Goal: Task Accomplishment & Management: Use online tool/utility

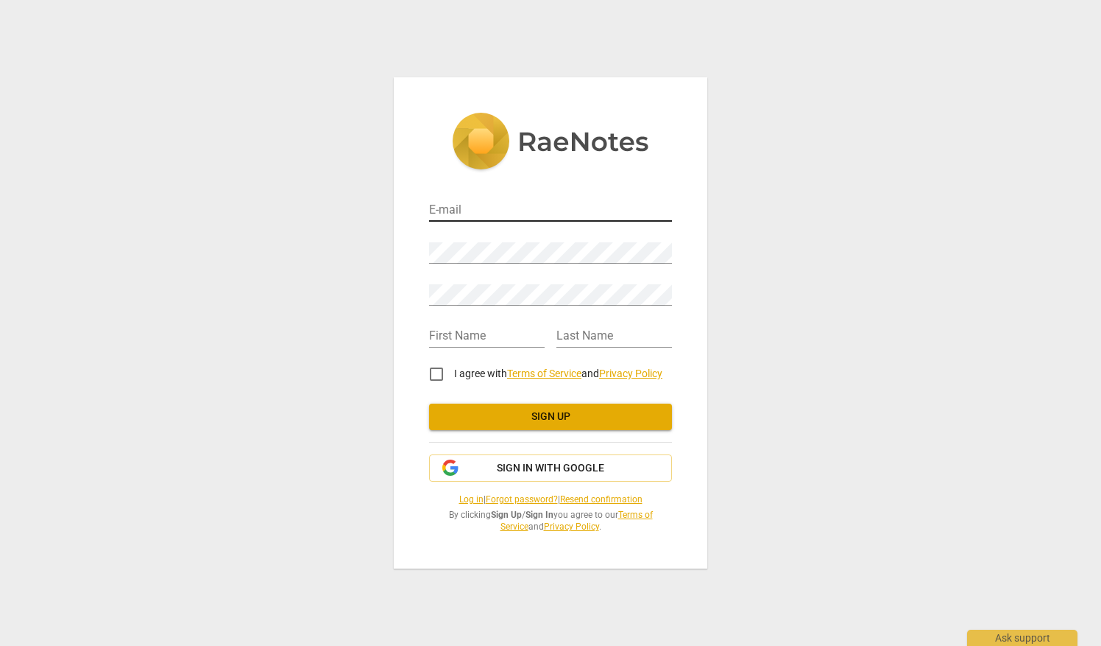
click at [490, 211] on input "email" at bounding box center [550, 210] width 243 height 21
type input "jasonwest2014@outlook.com"
type input "Jason"
type input "West"
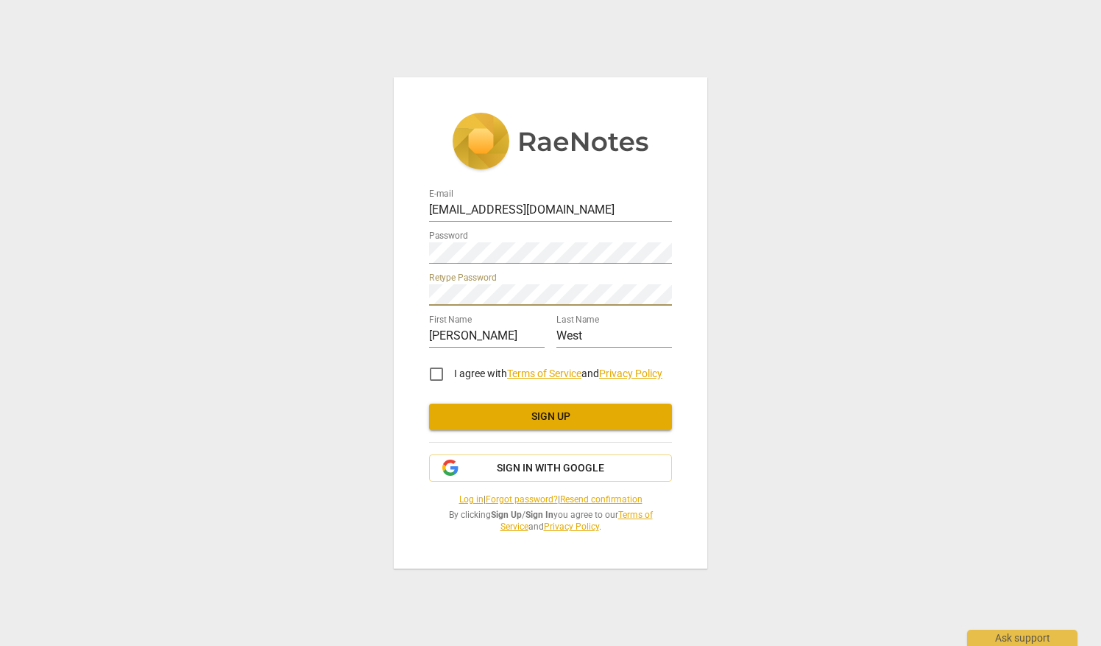
click at [440, 376] on input "I agree with Terms of Service and Privacy Policy" at bounding box center [436, 373] width 35 height 35
checkbox input "true"
click at [546, 414] on span "Sign up" at bounding box center [550, 416] width 219 height 15
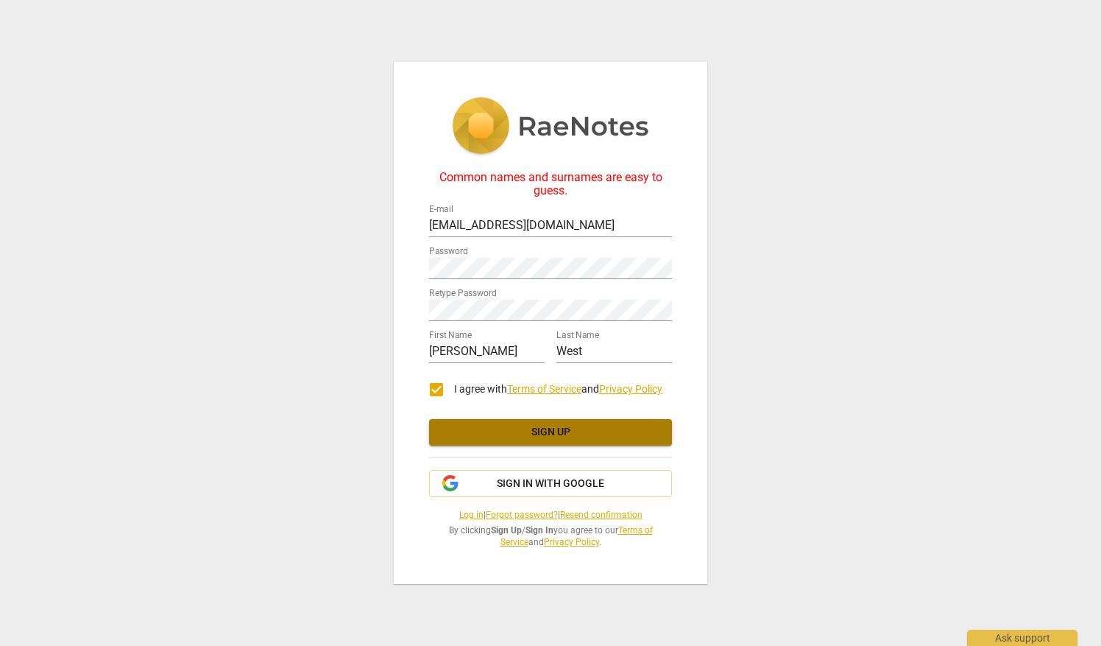
click at [559, 432] on span "Sign up" at bounding box center [550, 432] width 219 height 15
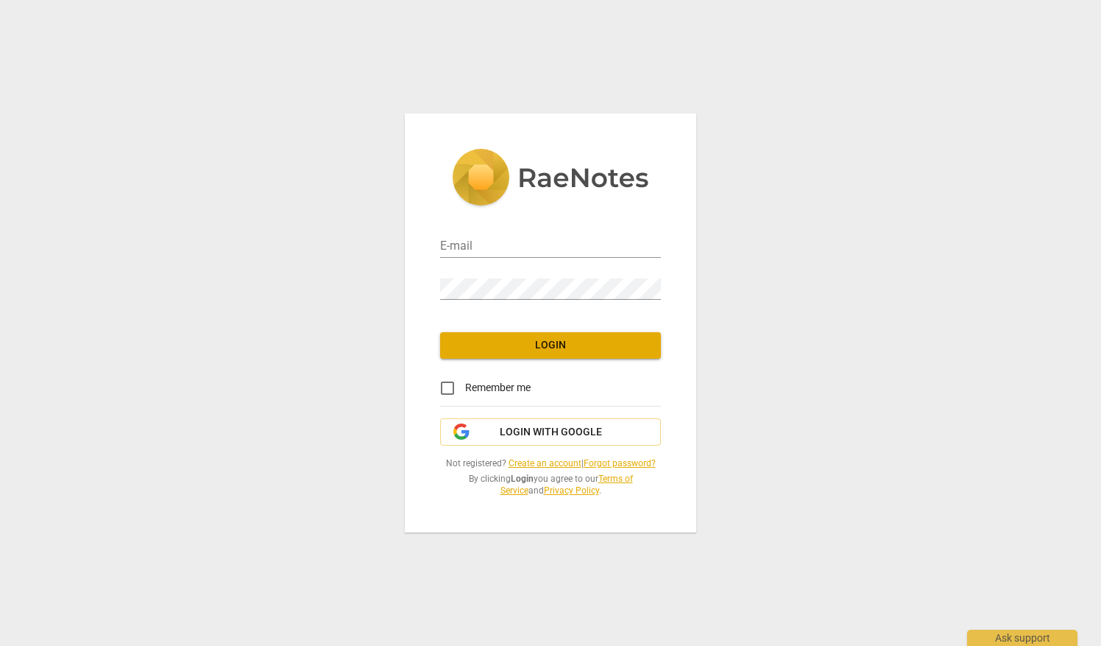
type input "[EMAIL_ADDRESS][DOMAIN_NAME]"
click at [561, 349] on span "Login" at bounding box center [550, 345] width 197 height 15
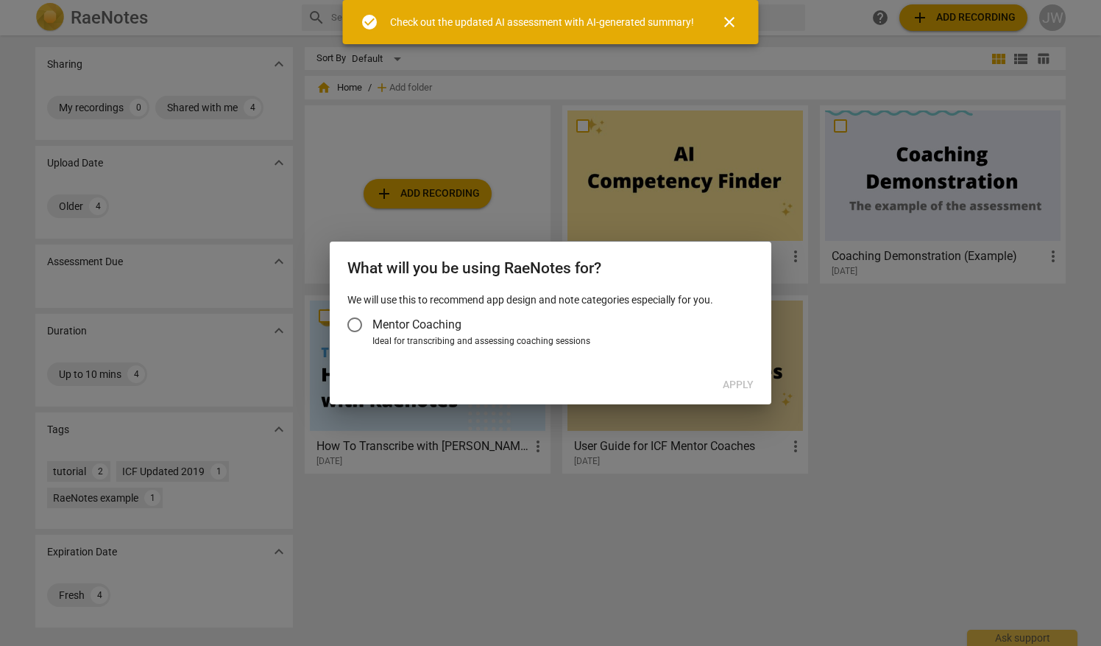
click at [352, 322] on input "Mentor Coaching" at bounding box center [354, 324] width 35 height 35
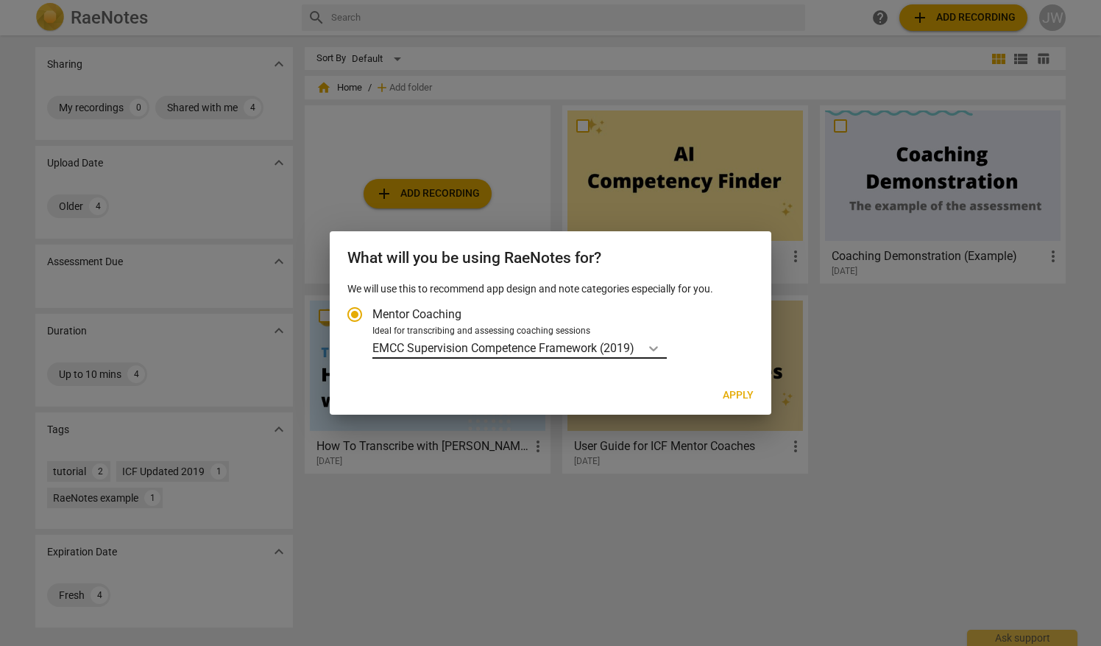
click at [656, 346] on icon "Account type" at bounding box center [653, 348] width 15 height 15
click at [0, 0] on input "Ideal for transcribing and assessing coaching sessions EMCC Supervision Compete…" at bounding box center [0, 0] width 0 height 0
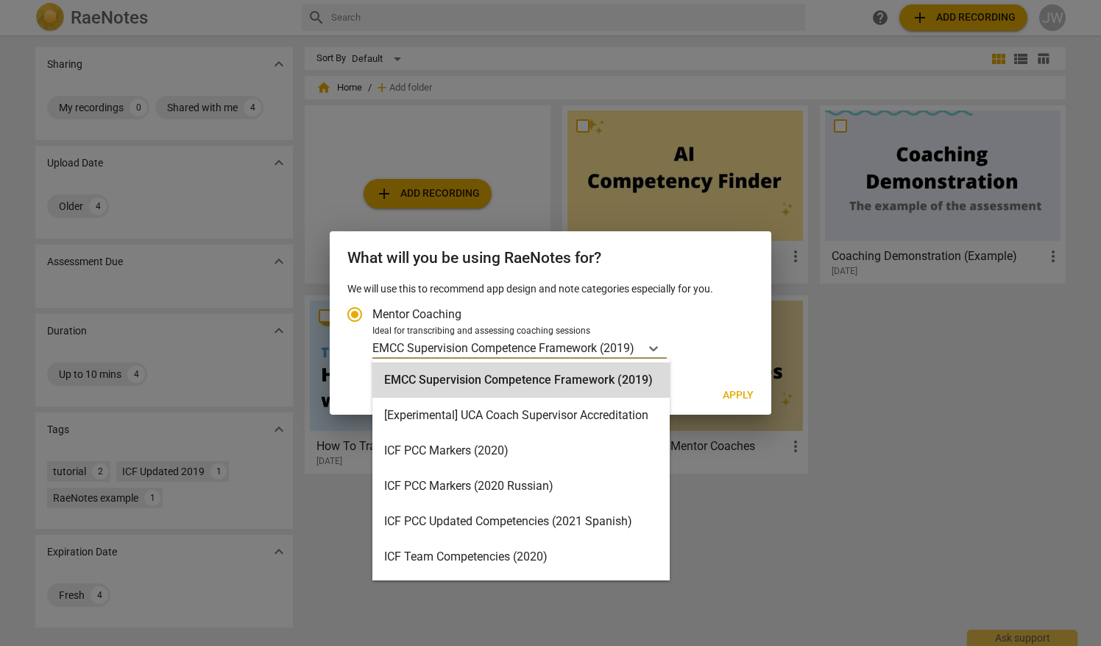
click at [358, 341] on label "Ideal for transcribing and assessing coaching sessions 15 results available. Us…" at bounding box center [543, 342] width 412 height 35
click at [0, 0] on input "Ideal for transcribing and assessing coaching sessions 15 results available. Us…" at bounding box center [0, 0] width 0 height 0
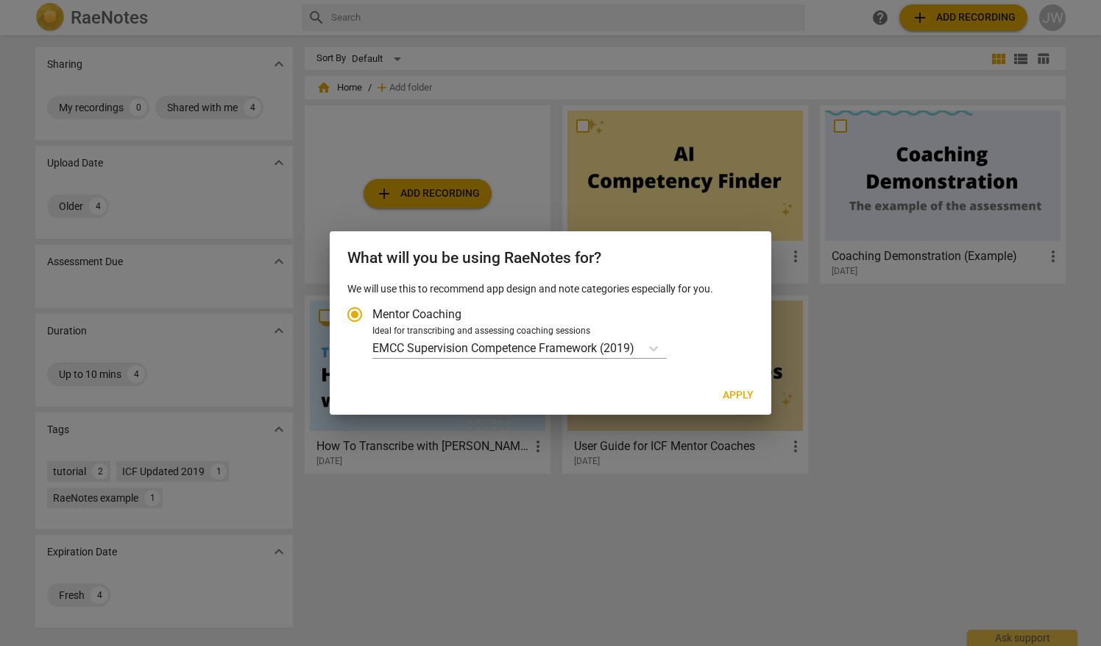
click at [353, 315] on input "Mentor Coaching" at bounding box center [354, 314] width 35 height 35
click at [658, 351] on icon "Account type" at bounding box center [653, 348] width 15 height 15
click at [0, 0] on input "Ideal for transcribing and assessing coaching sessions EMCC Supervision Compete…" at bounding box center [0, 0] width 0 height 0
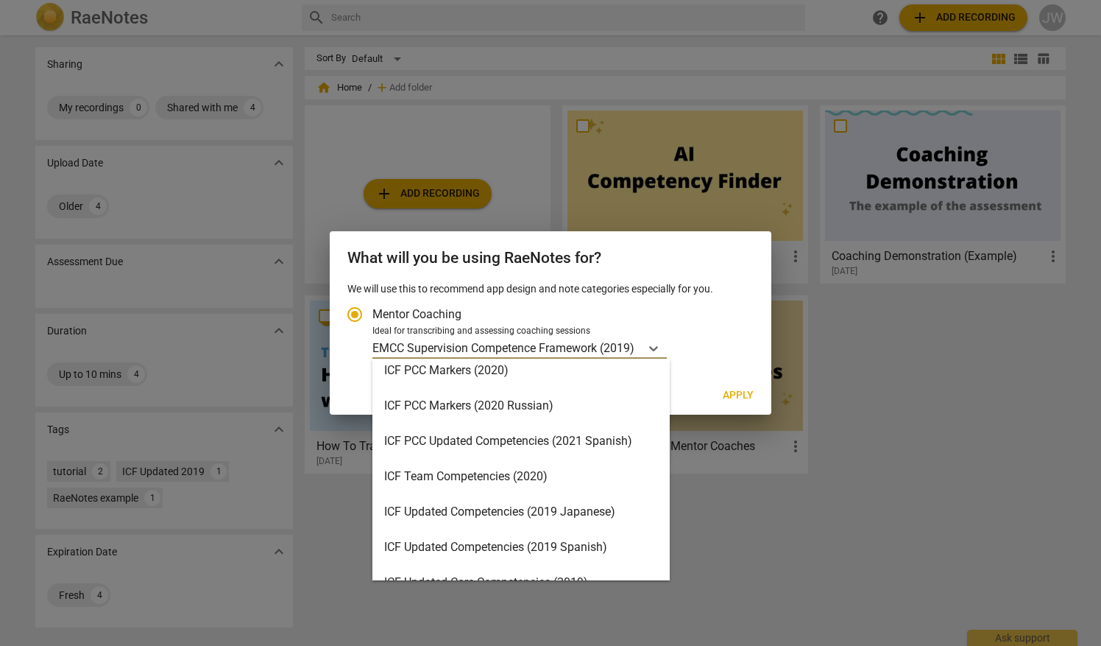
scroll to position [85, 0]
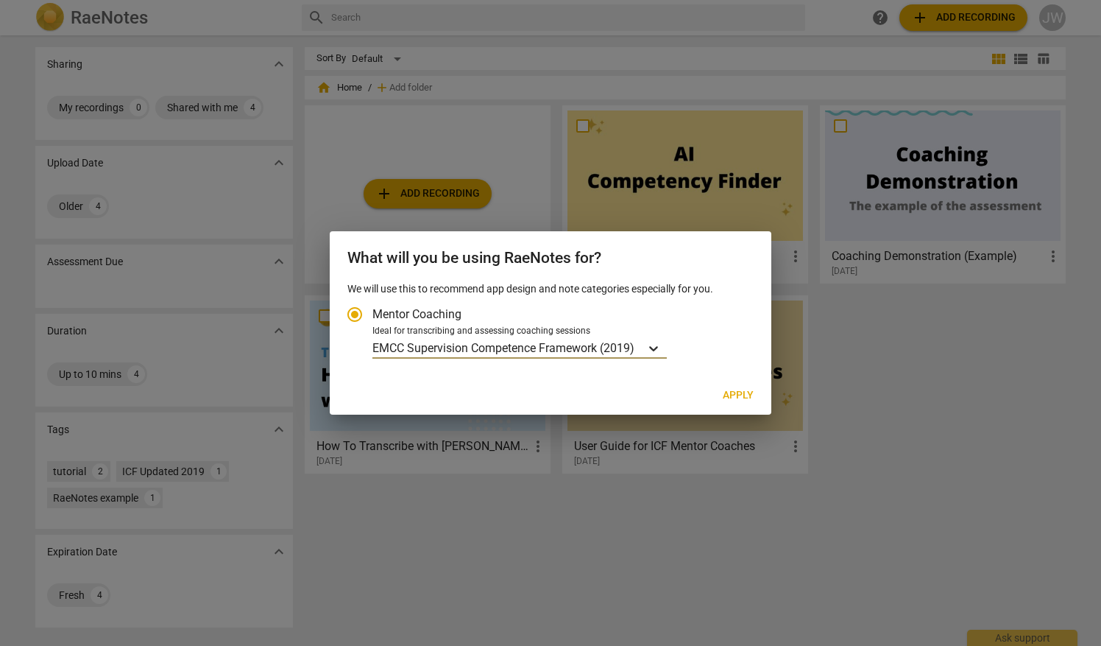
click at [656, 352] on icon "Account type" at bounding box center [653, 348] width 15 height 15
click at [0, 0] on input "Ideal for transcribing and assessing coaching sessions option EMCC Supervision …" at bounding box center [0, 0] width 0 height 0
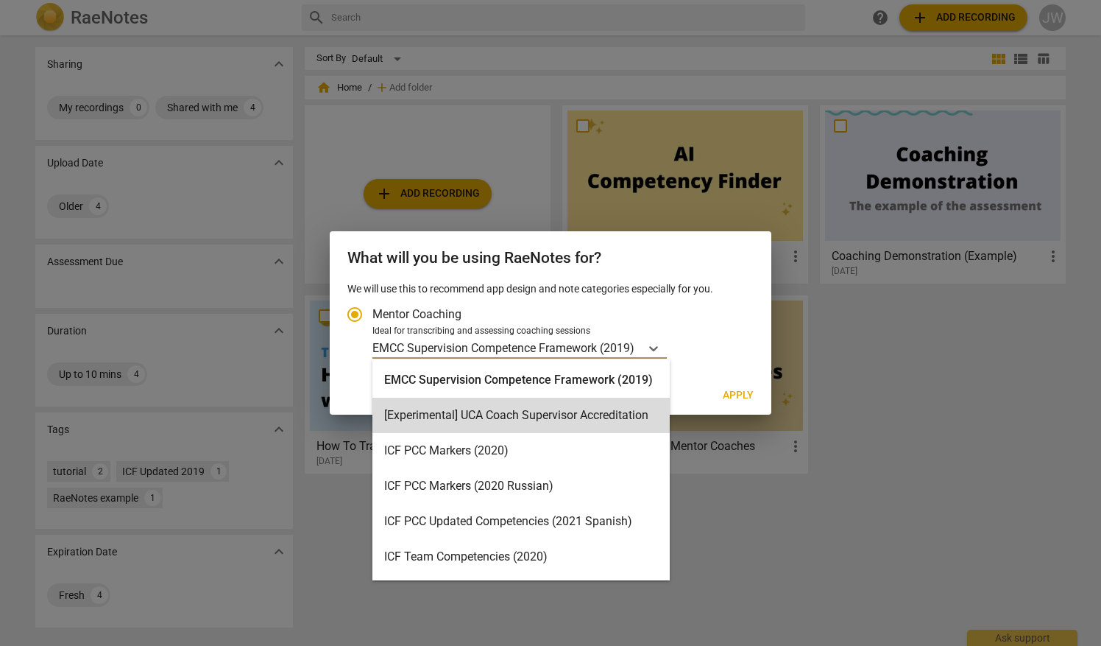
click at [730, 393] on span "Apply" at bounding box center [738, 395] width 31 height 15
radio input "false"
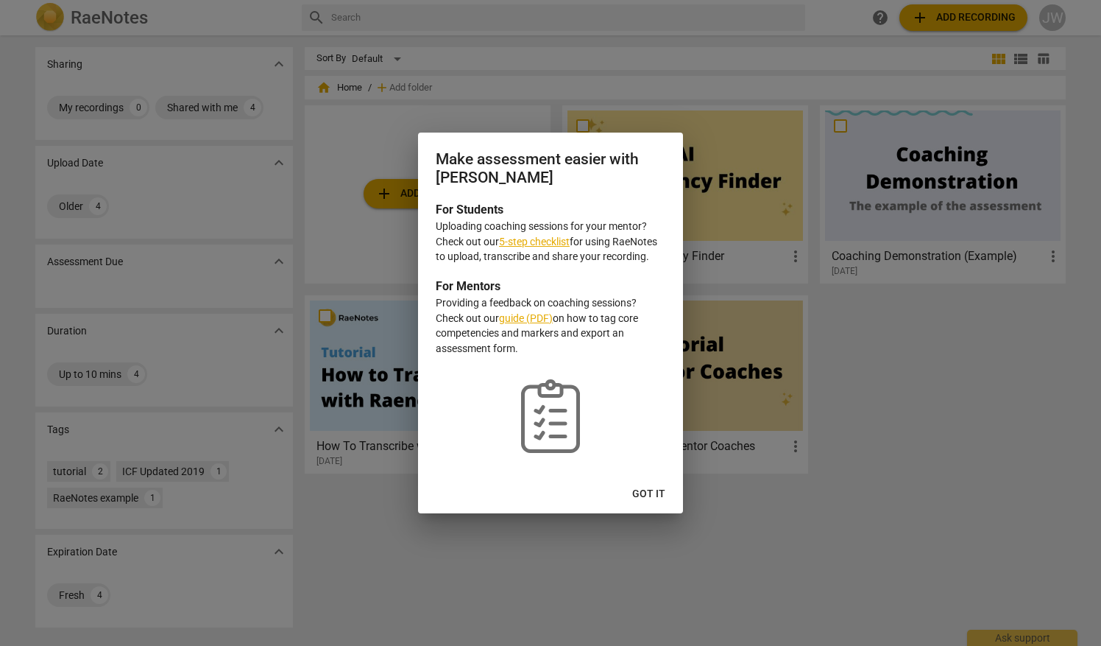
click at [548, 241] on link "5-step checklist" at bounding box center [534, 242] width 71 height 12
click at [648, 494] on span "Got it" at bounding box center [648, 494] width 33 height 15
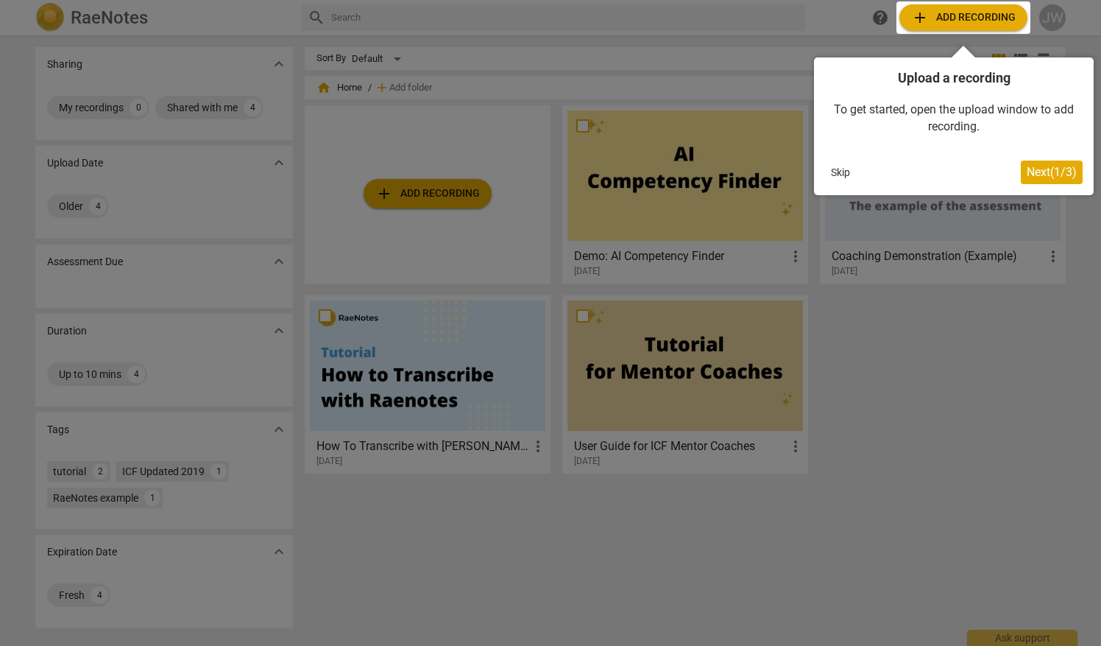
click at [841, 172] on button "Skip" at bounding box center [840, 172] width 31 height 22
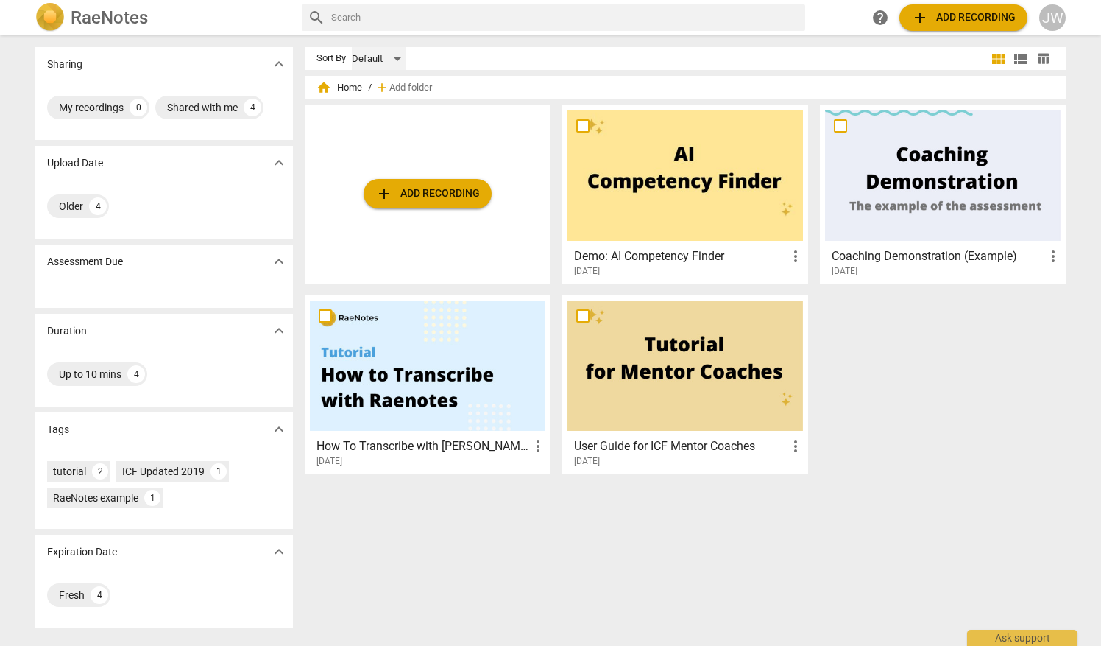
click at [396, 60] on div "Default" at bounding box center [379, 59] width 54 height 24
click at [451, 54] on div at bounding box center [550, 323] width 1101 height 646
click at [53, 19] on img at bounding box center [49, 17] width 29 height 29
click at [1050, 15] on div "JW" at bounding box center [1052, 17] width 27 height 27
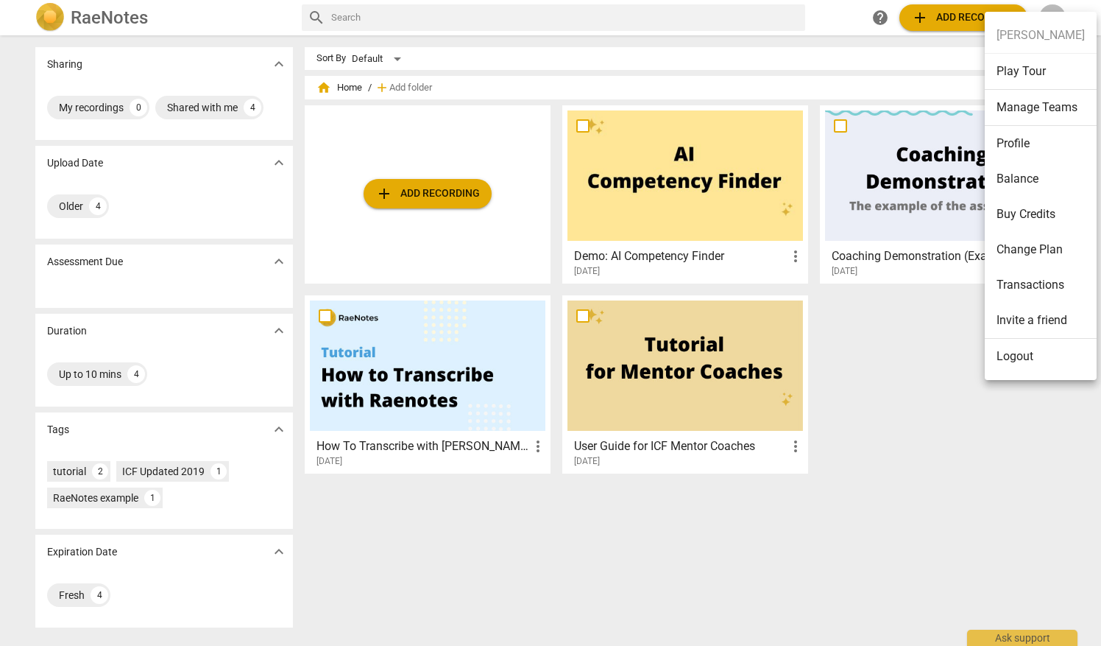
click at [1019, 250] on li "Change Plan" at bounding box center [1041, 249] width 112 height 35
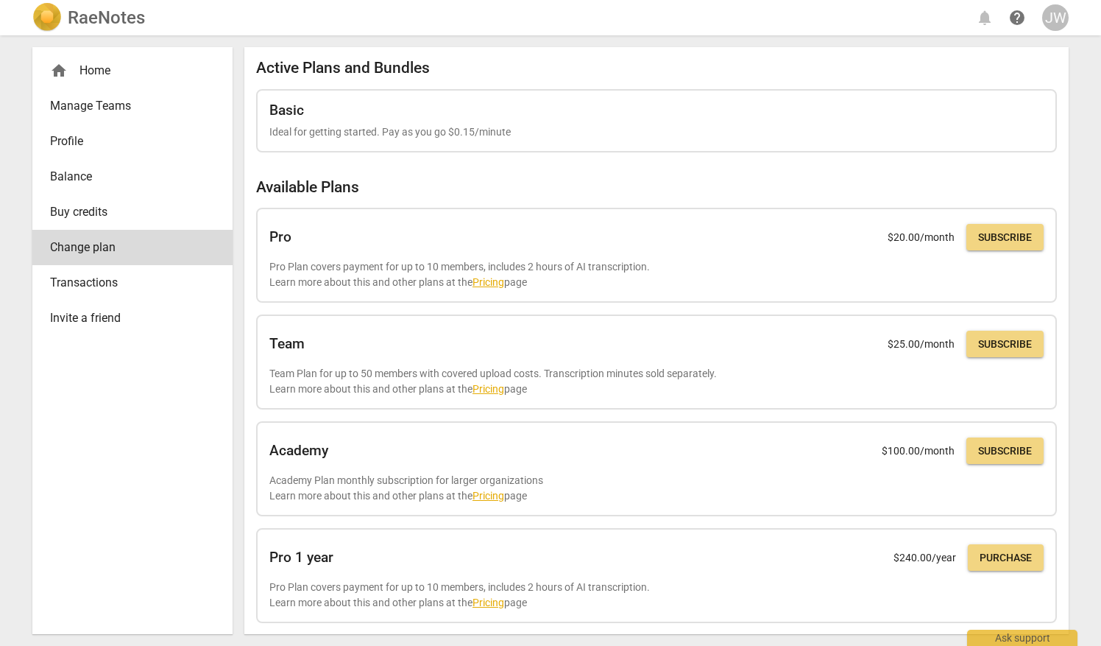
click at [80, 135] on span "Profile" at bounding box center [126, 142] width 153 height 18
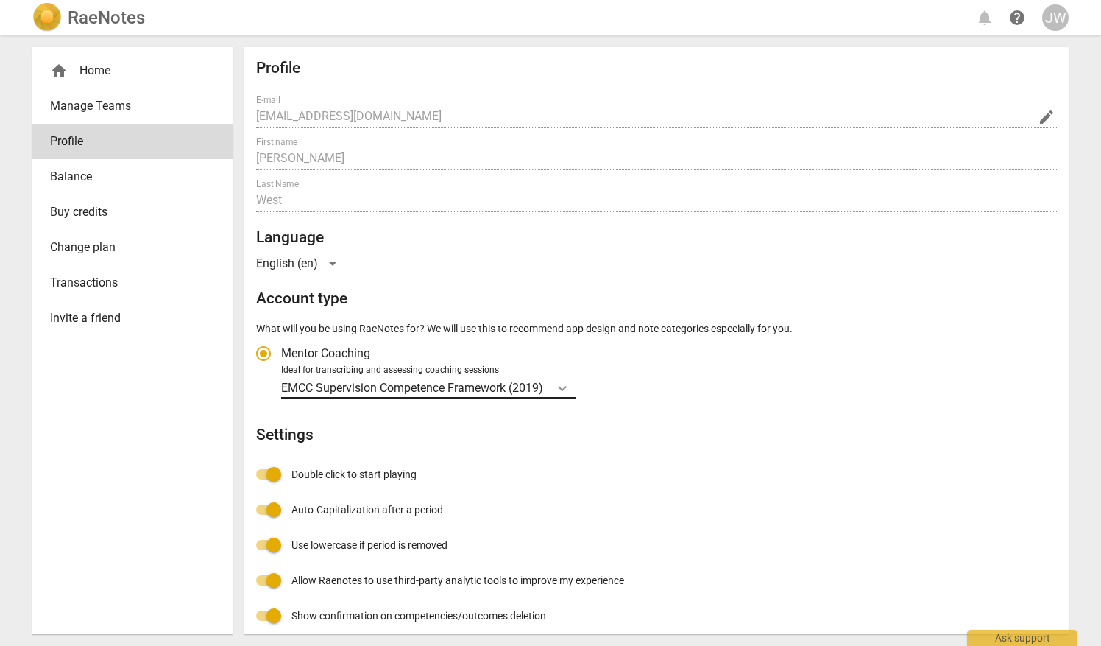
click at [565, 385] on icon "Account type" at bounding box center [562, 388] width 15 height 15
click at [0, 0] on input "Ideal for transcribing and assessing coaching sessions EMCC Supervision Compete…" at bounding box center [0, 0] width 0 height 0
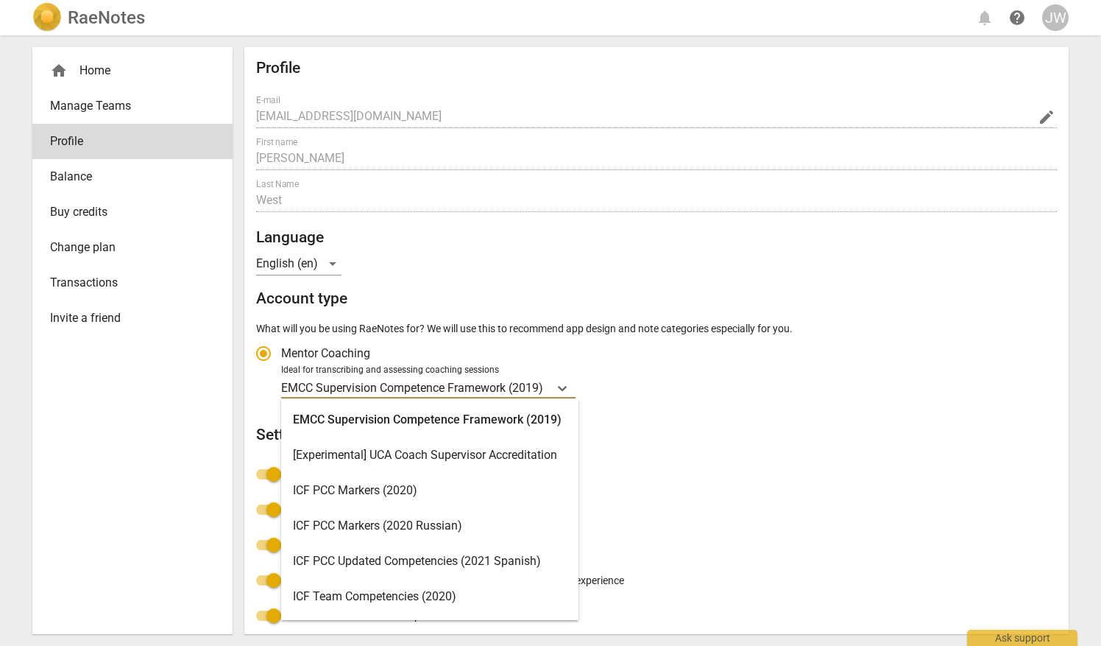
click at [480, 484] on div "ICF PCC Markers (2020)" at bounding box center [429, 490] width 297 height 35
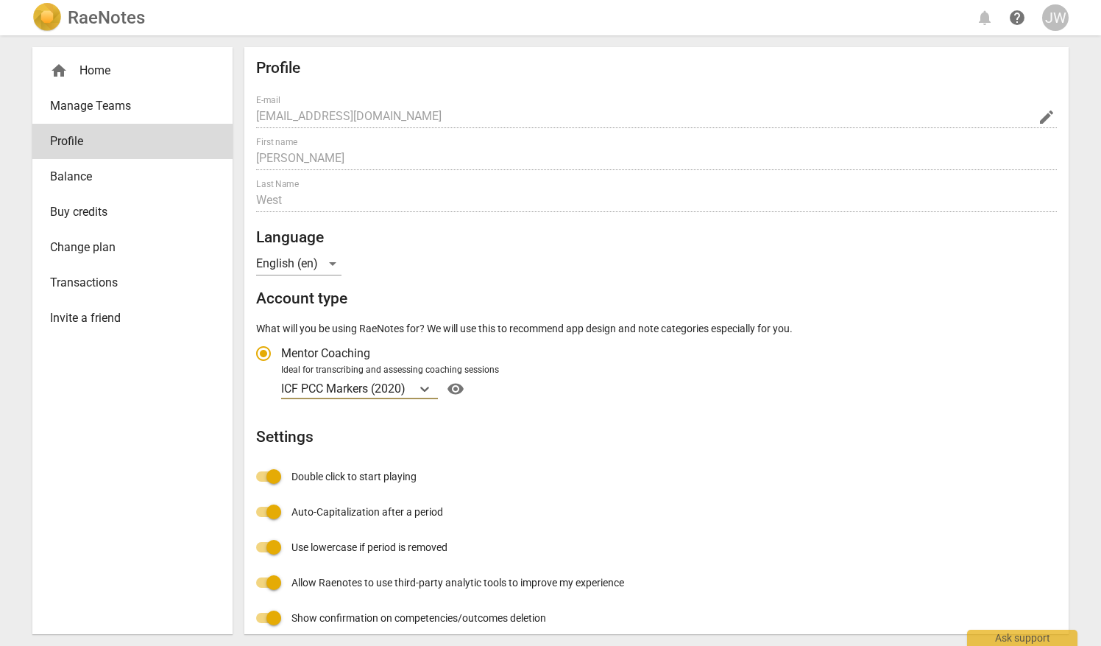
click at [883, 349] on label "Mentor Coaching" at bounding box center [649, 353] width 807 height 35
click at [281, 349] on input "Mentor Coaching" at bounding box center [263, 353] width 35 height 35
radio input "true"
click at [107, 68] on div "home Home" at bounding box center [126, 71] width 153 height 18
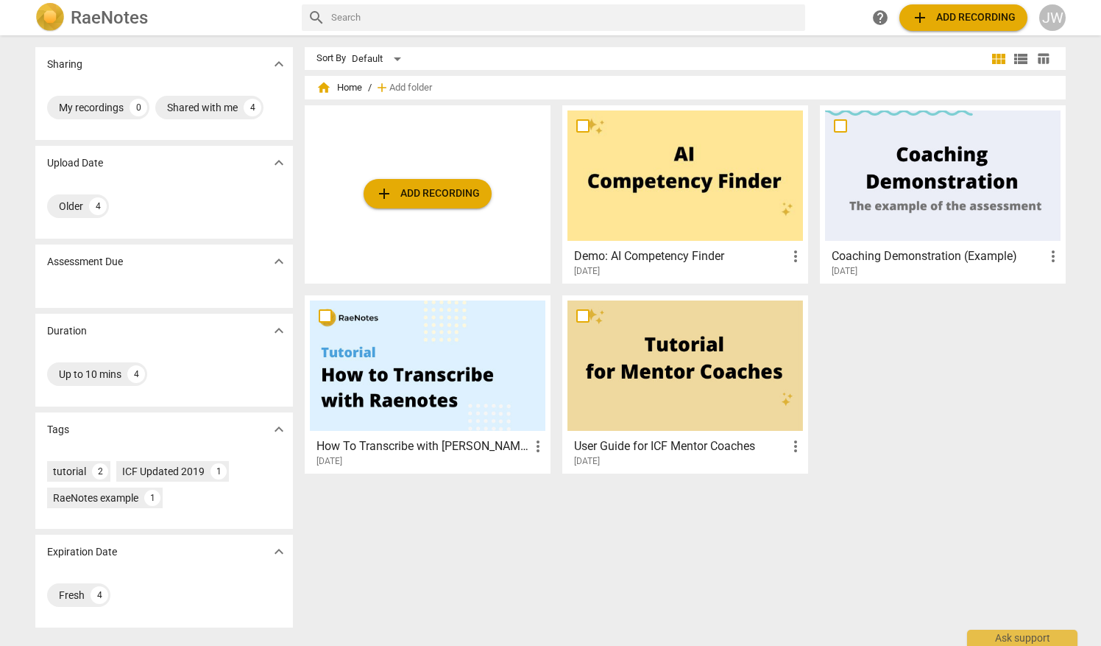
click at [421, 197] on span "add Add recording" at bounding box center [427, 194] width 105 height 18
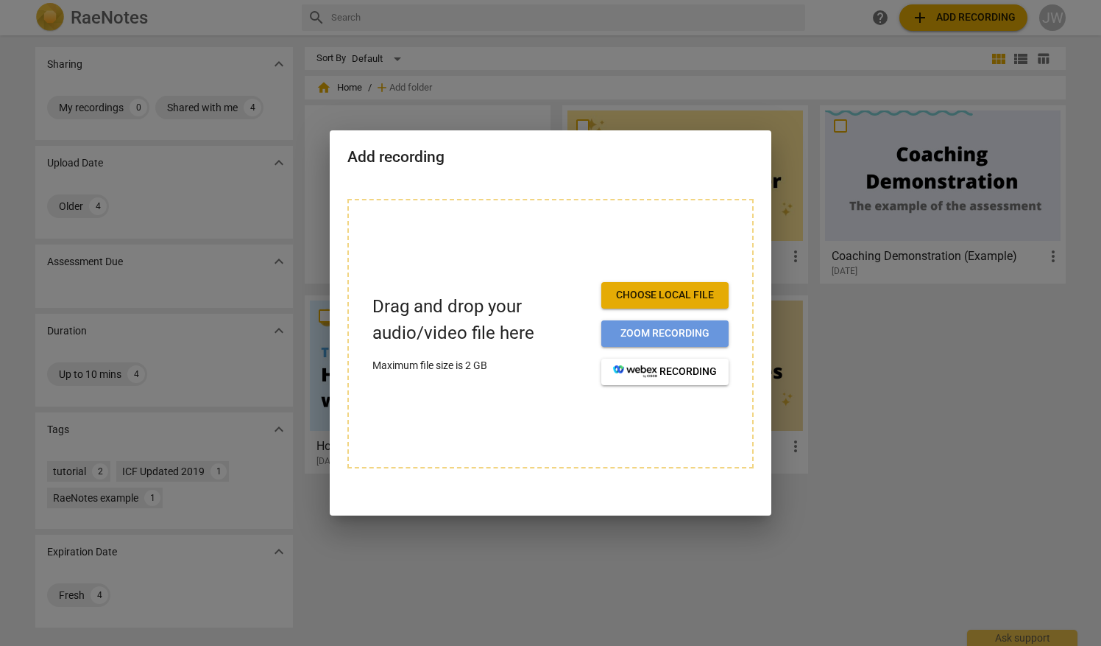
click at [664, 333] on span "Zoom recording" at bounding box center [665, 333] width 104 height 15
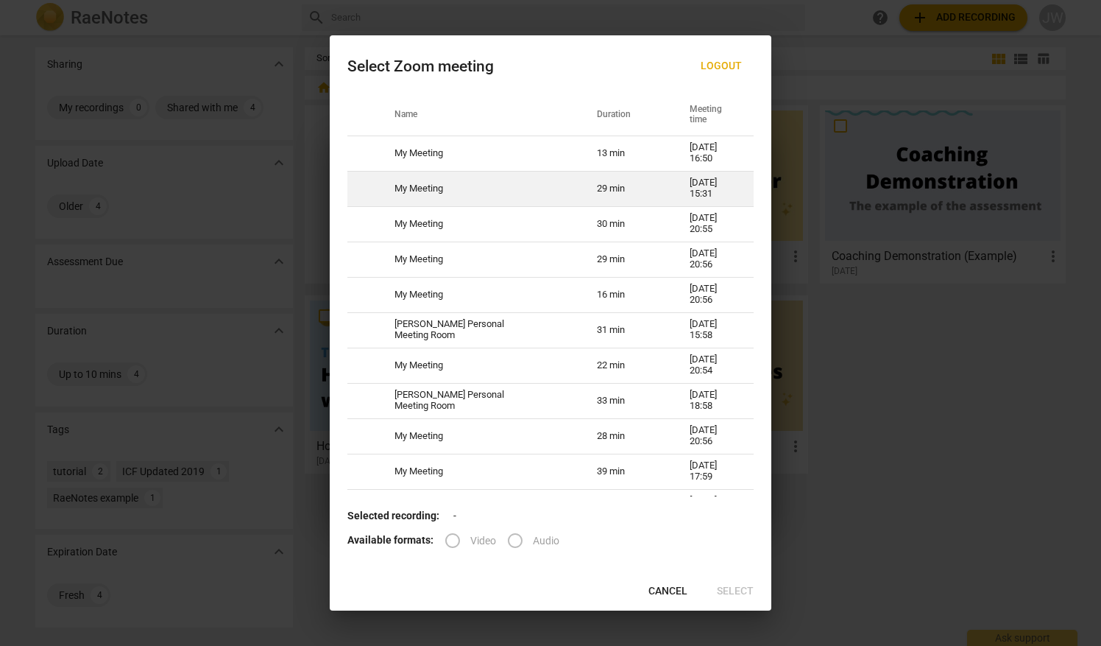
click at [451, 185] on td "My Meeting" at bounding box center [478, 188] width 202 height 35
radio input "true"
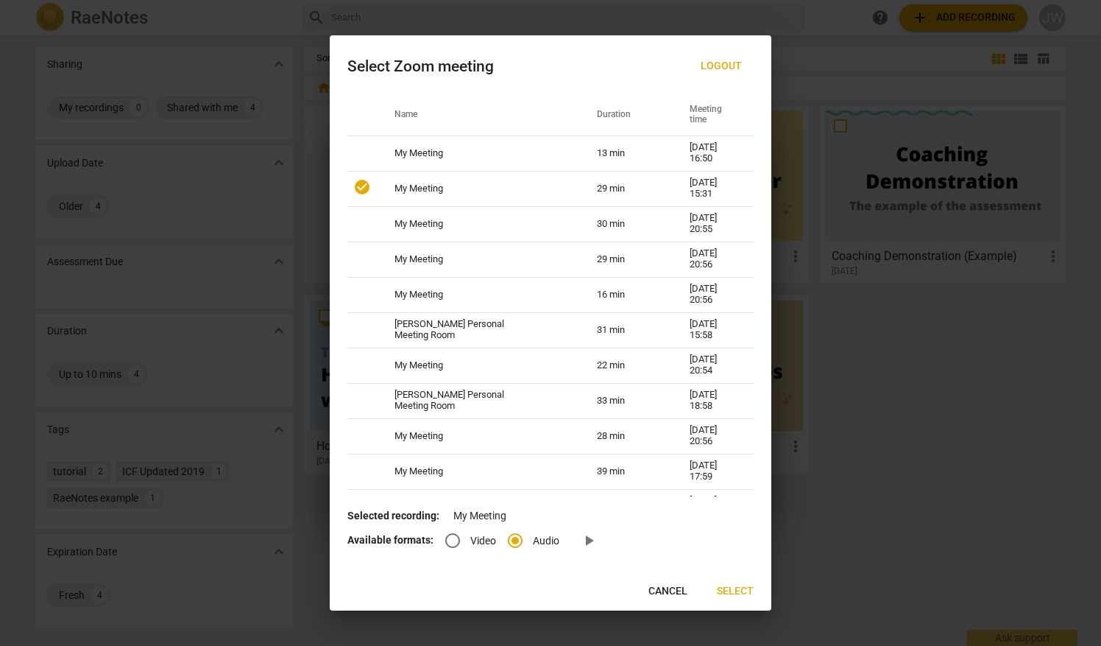
click at [741, 590] on span "Select" at bounding box center [735, 591] width 37 height 15
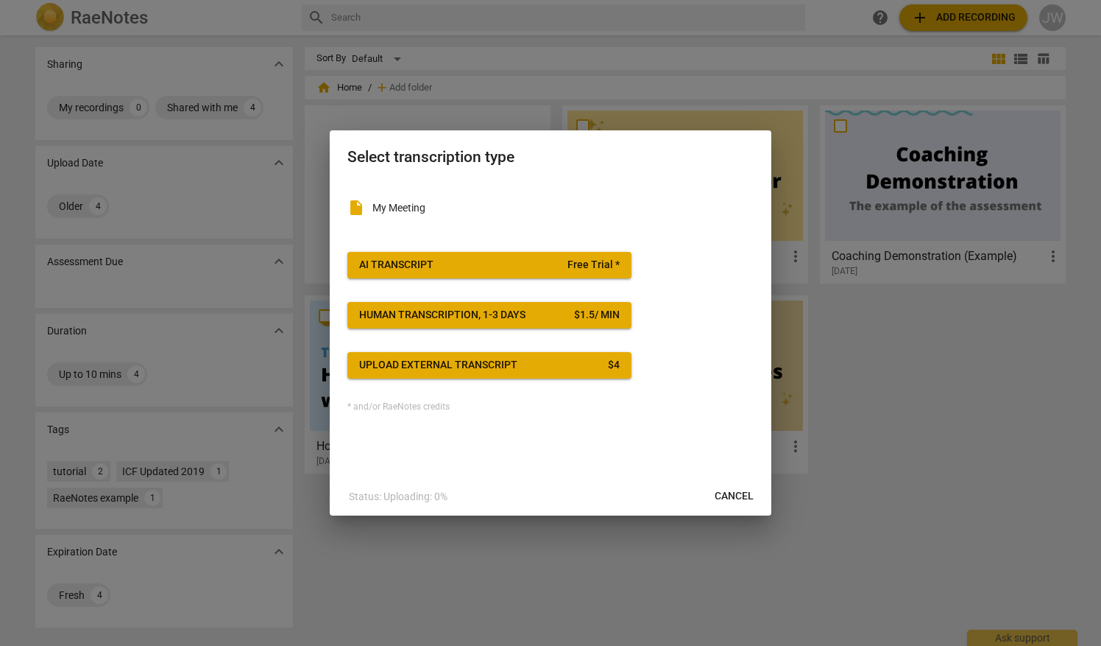
click at [488, 264] on span "AI Transcript Free Trial *" at bounding box center [489, 265] width 261 height 15
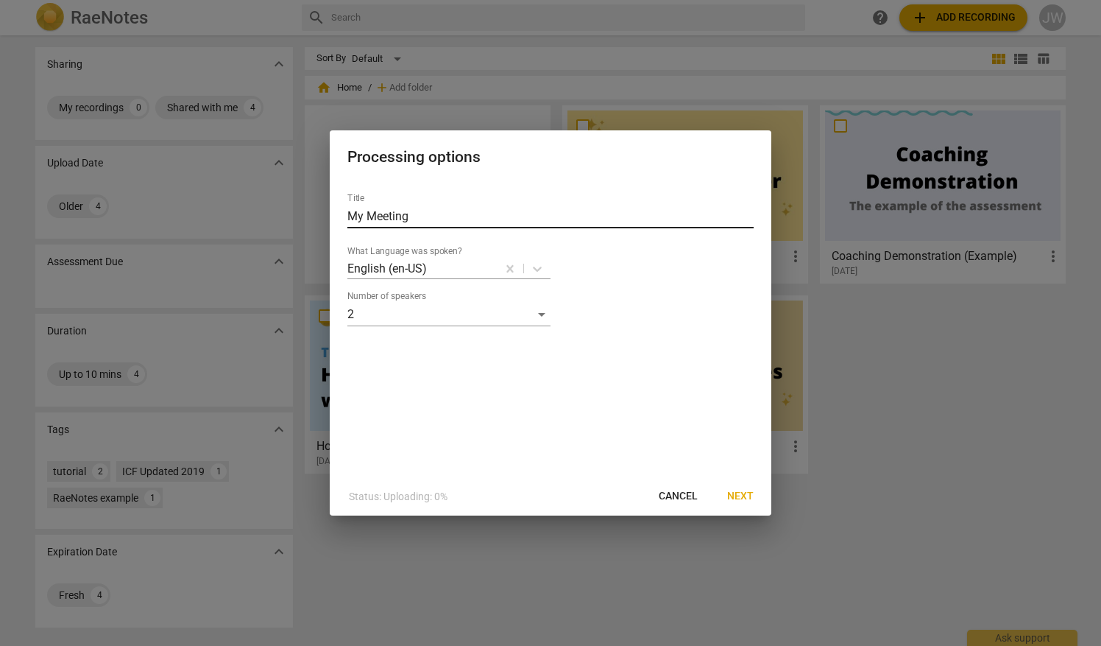
click at [453, 216] on input "My Meeting" at bounding box center [550, 217] width 406 height 24
type input "M"
type input "CE - Oral Assessment recording"
click at [735, 498] on span "Next" at bounding box center [740, 496] width 27 height 15
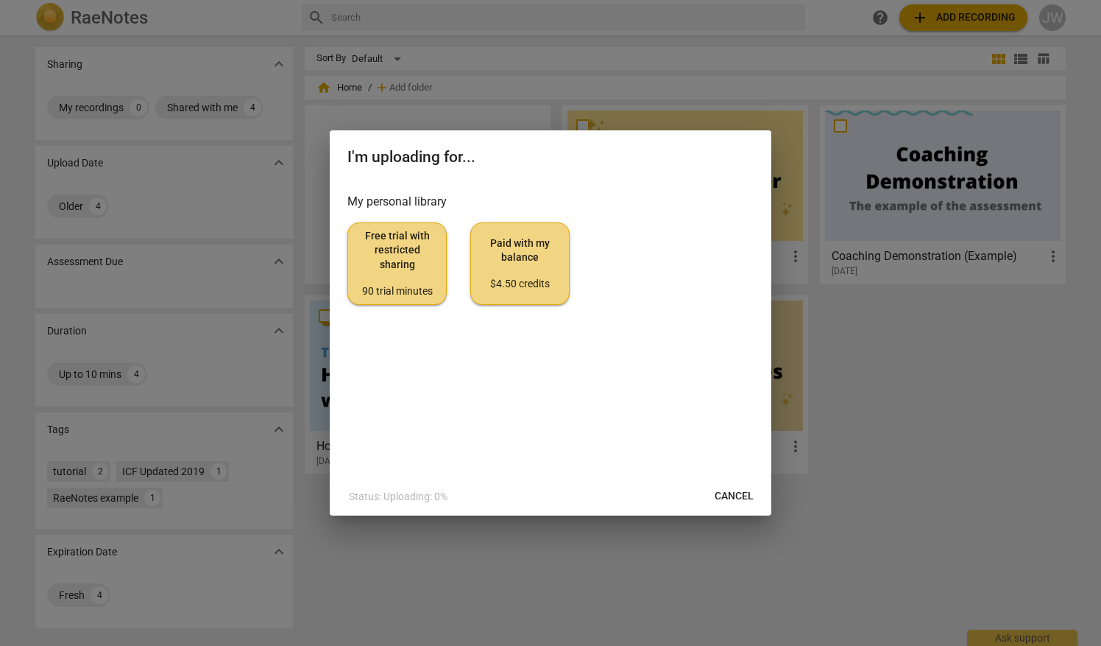
click at [406, 280] on span "Free trial with restricted sharing 90 trial minutes" at bounding box center [397, 263] width 74 height 69
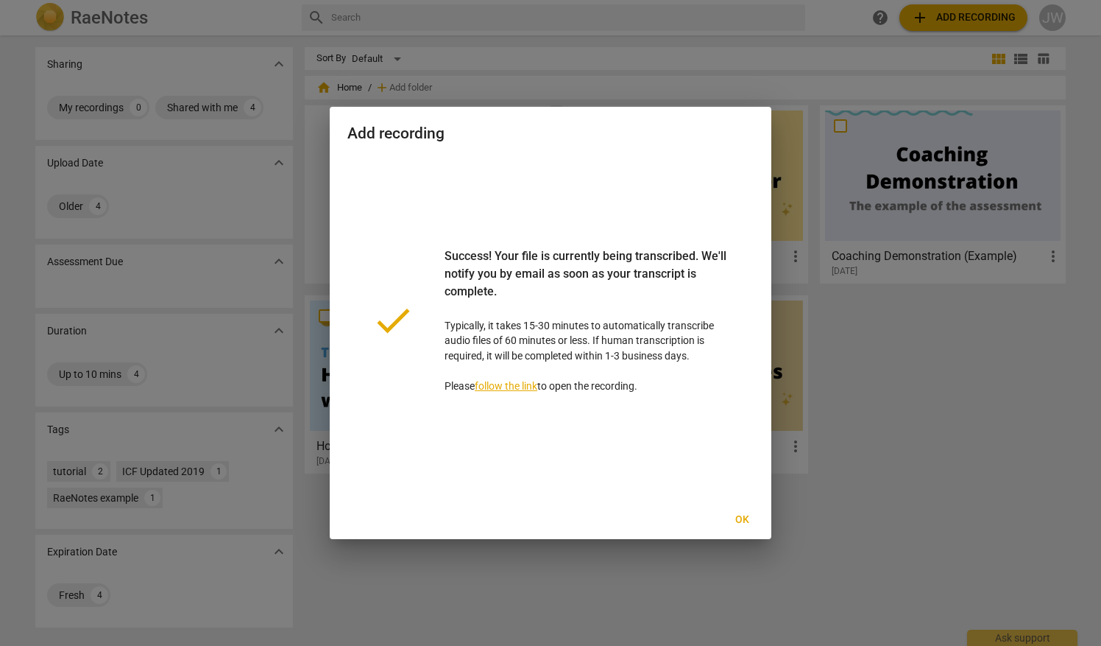
click at [741, 518] on span "Ok" at bounding box center [742, 519] width 24 height 15
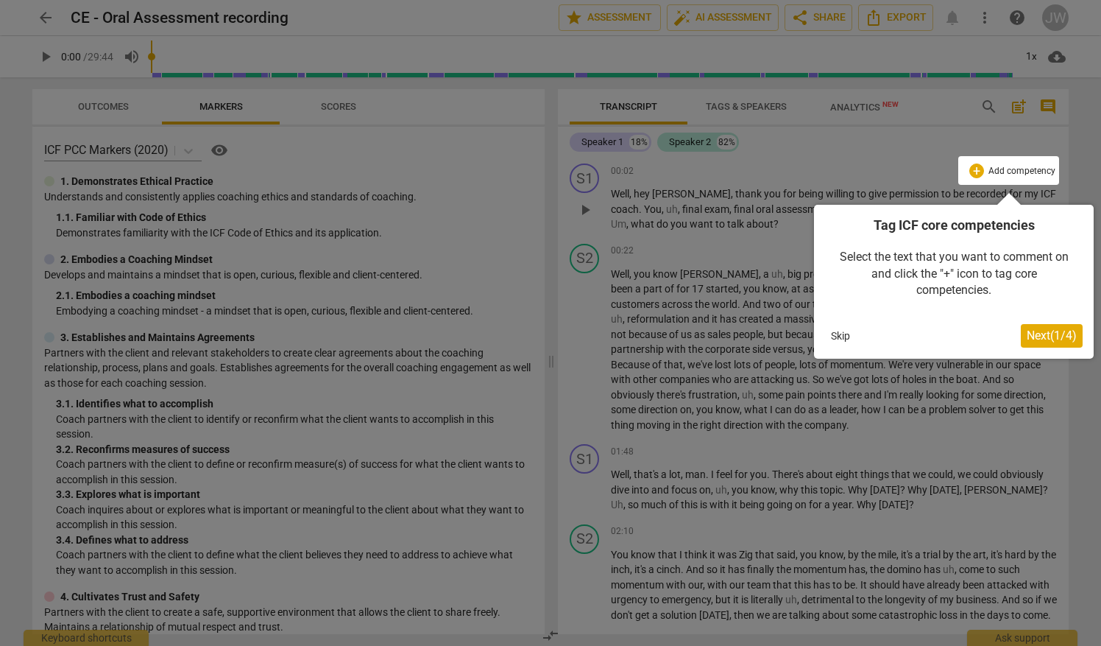
click at [836, 338] on button "Skip" at bounding box center [840, 336] width 31 height 22
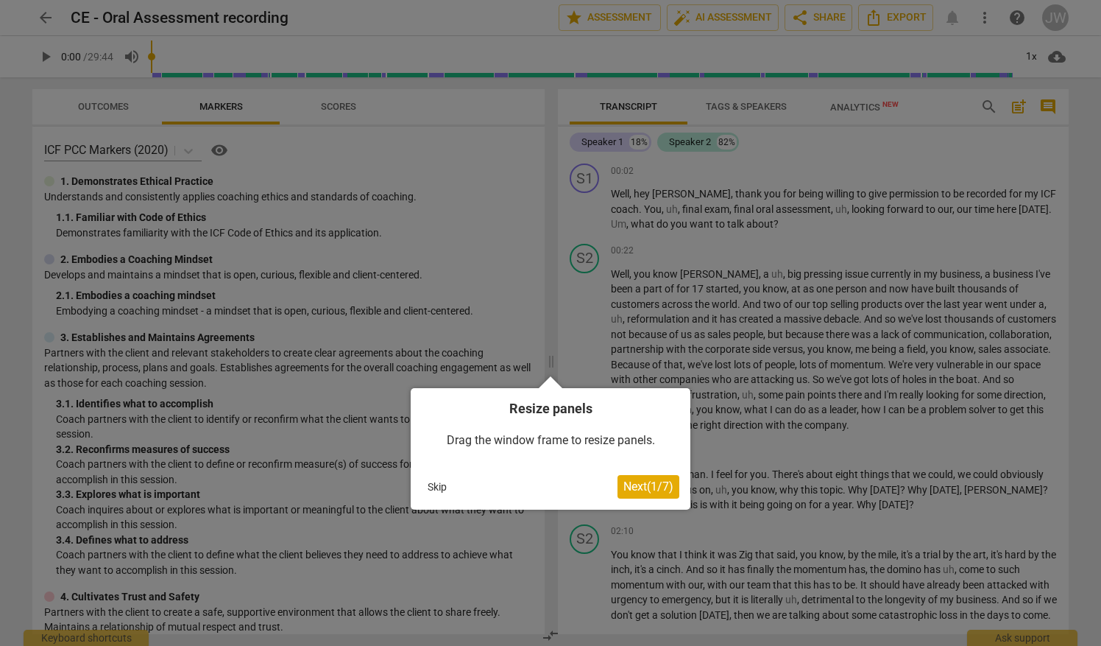
click at [437, 488] on button "Skip" at bounding box center [437, 487] width 31 height 22
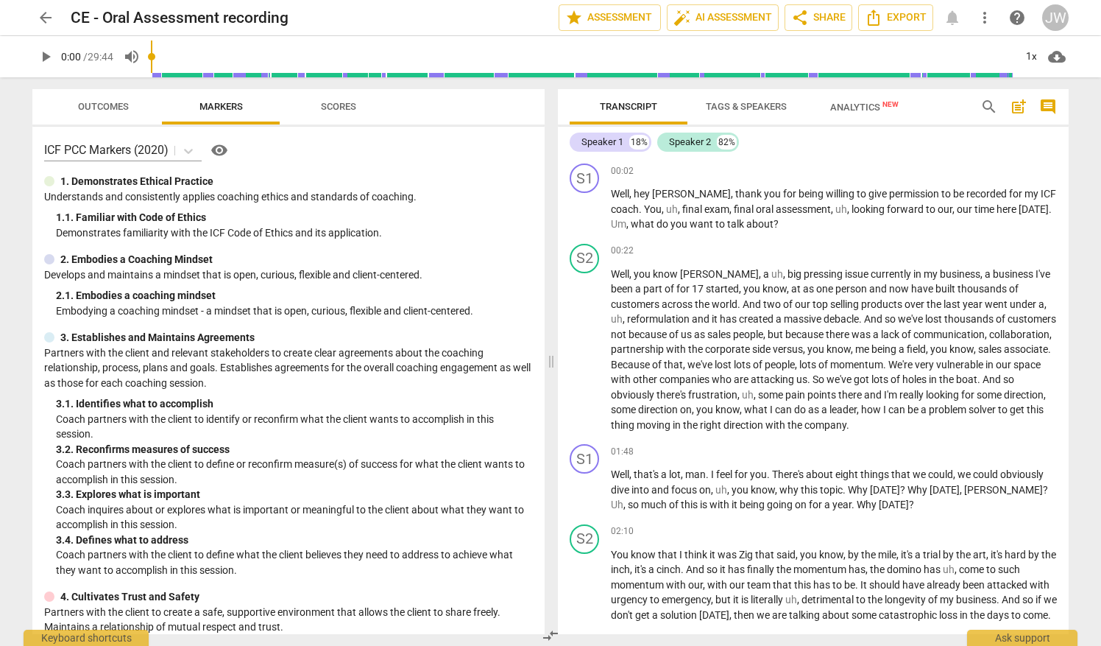
click at [437, 488] on div "3. 3. Explores what is important" at bounding box center [294, 494] width 477 height 15
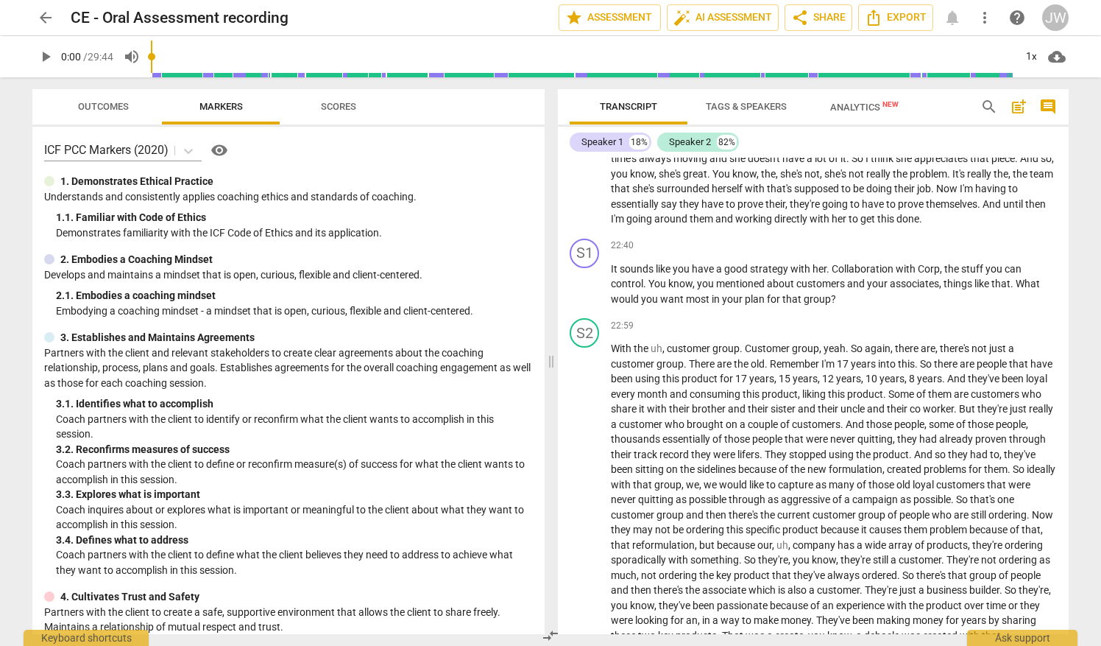
scroll to position [4075, 0]
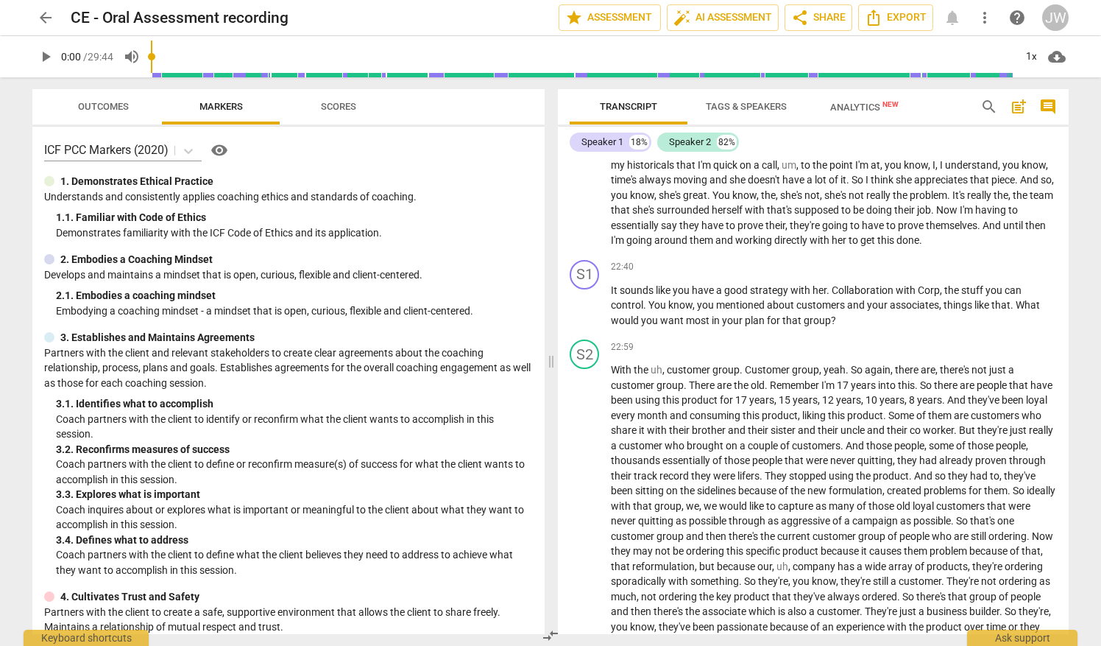
click at [847, 107] on span "Analytics New" at bounding box center [864, 107] width 68 height 11
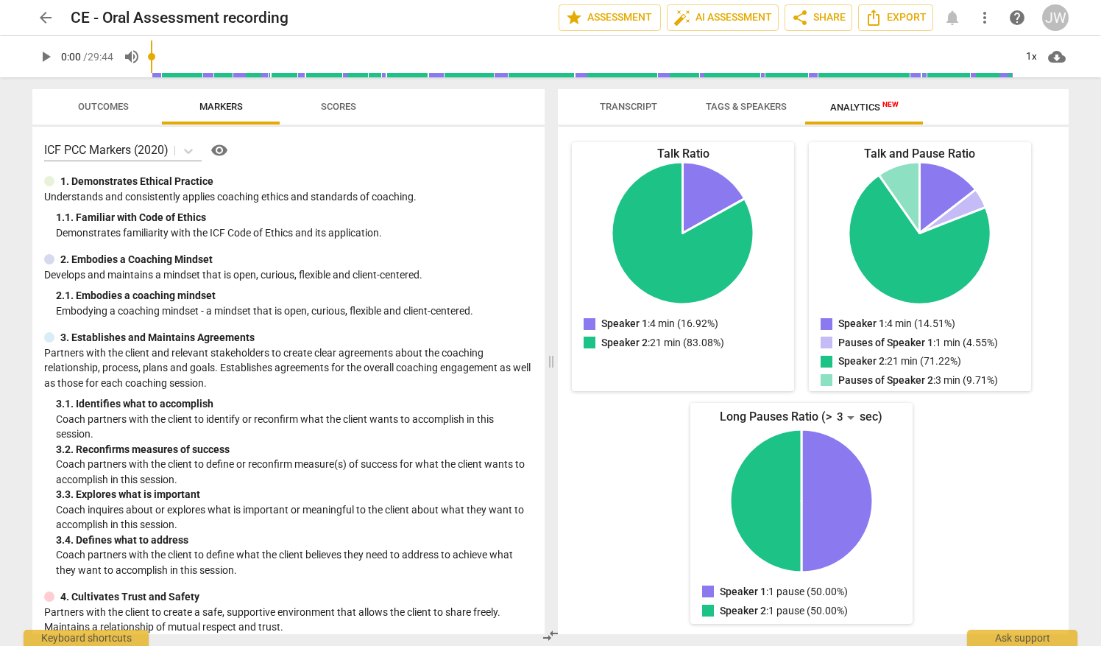
scroll to position [0, 0]
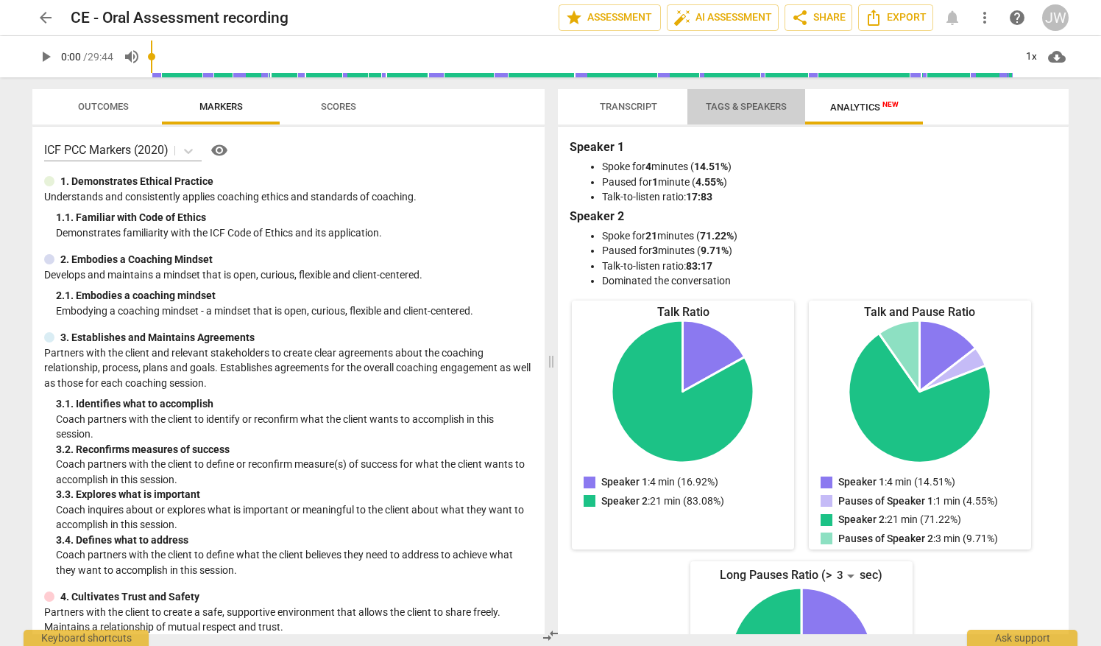
click at [741, 111] on span "Tags & Speakers" at bounding box center [746, 106] width 81 height 11
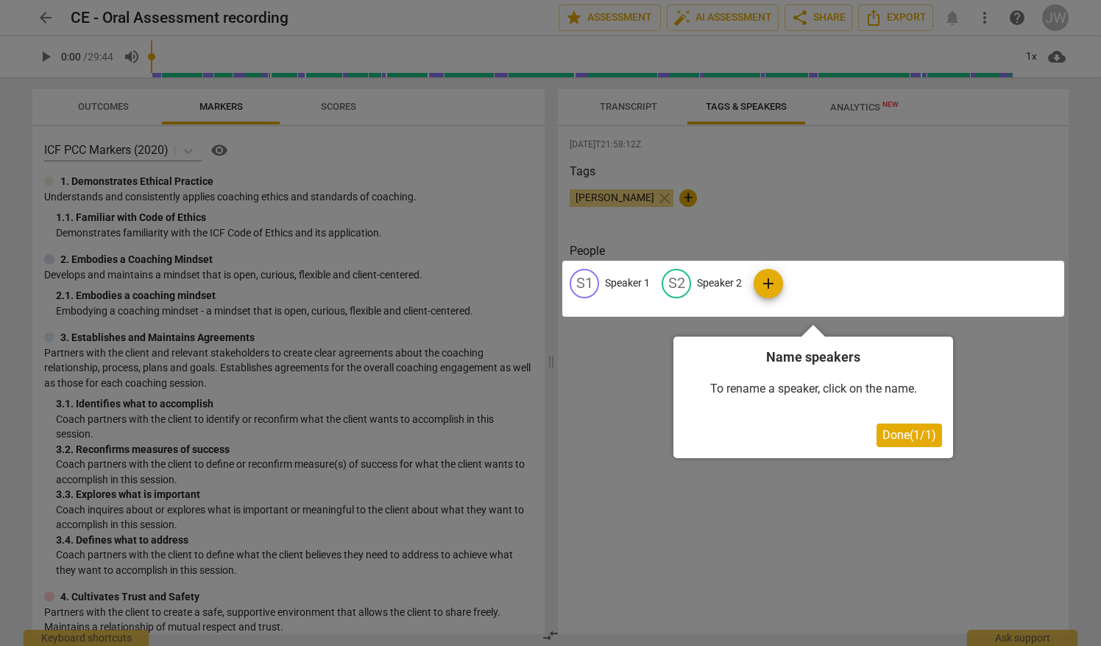
click at [635, 283] on div at bounding box center [813, 289] width 502 height 56
click at [897, 432] on span "Done ( 1 / 1 )" at bounding box center [910, 435] width 54 height 14
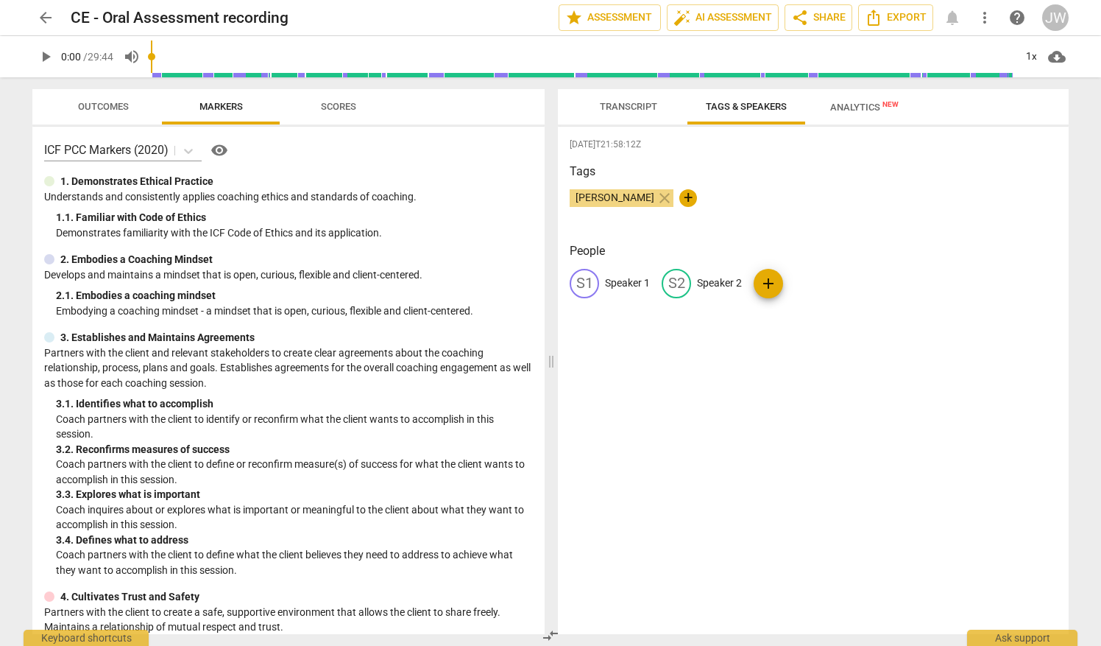
click at [621, 109] on span "Transcript" at bounding box center [628, 106] width 57 height 11
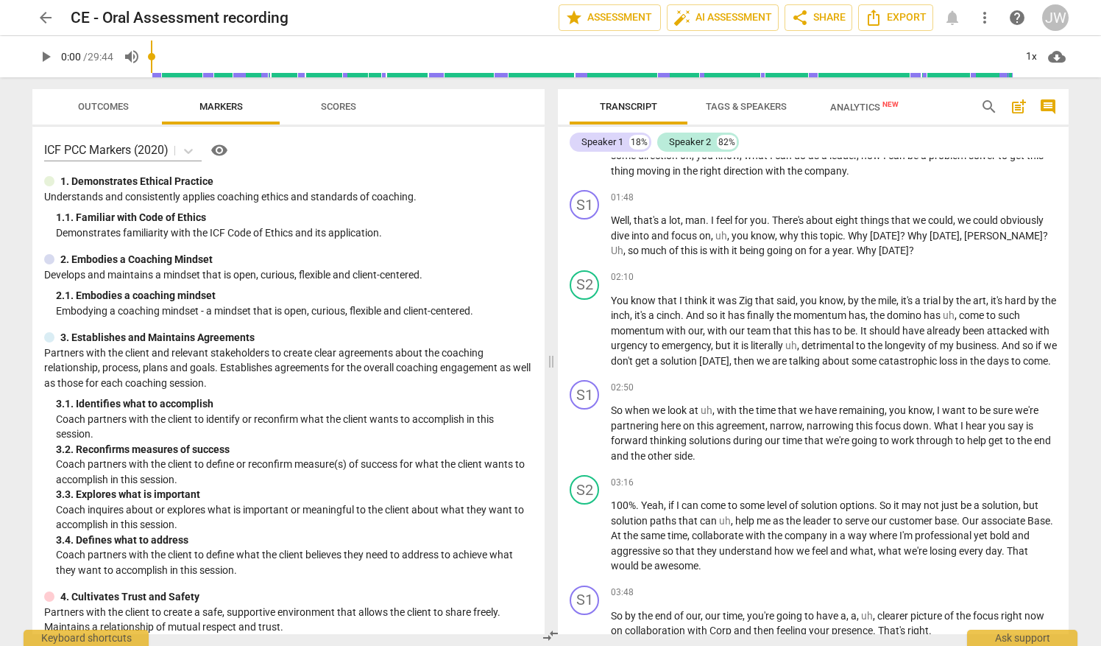
scroll to position [271, 0]
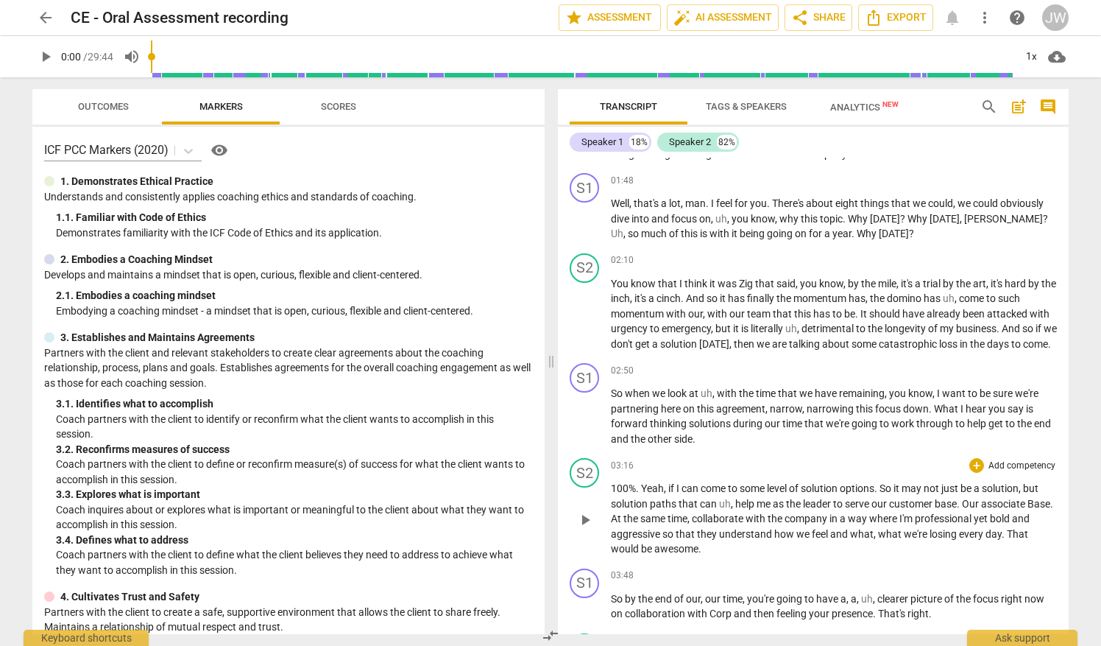
click at [590, 529] on span "play_arrow" at bounding box center [585, 520] width 18 height 18
click at [590, 529] on span "pause" at bounding box center [585, 520] width 18 height 18
type input "202"
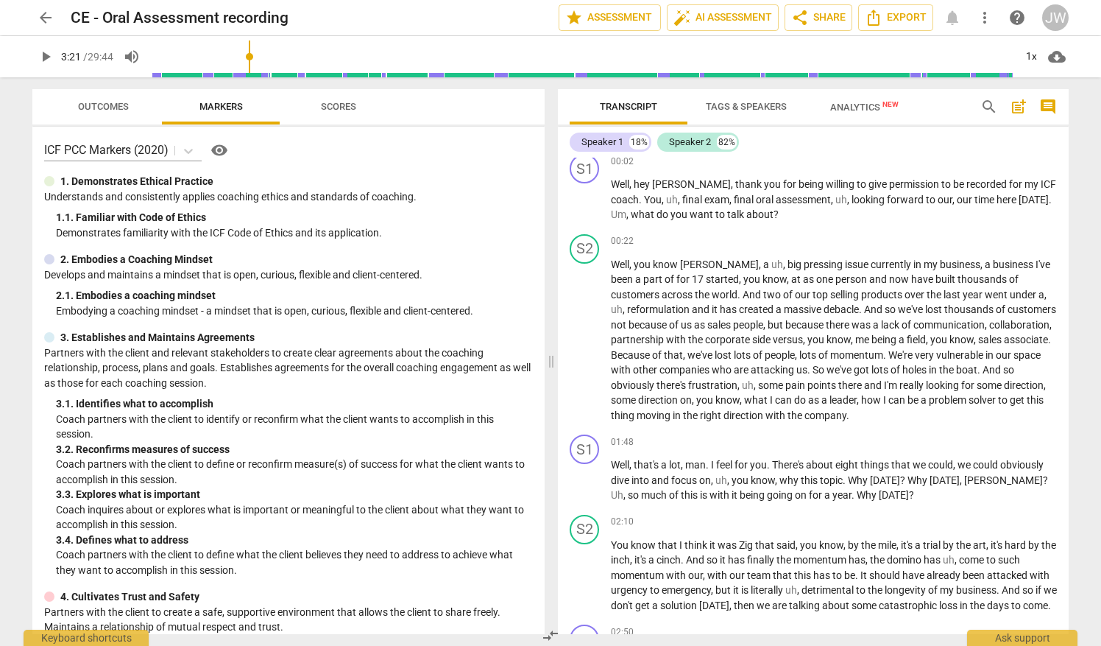
scroll to position [0, 0]
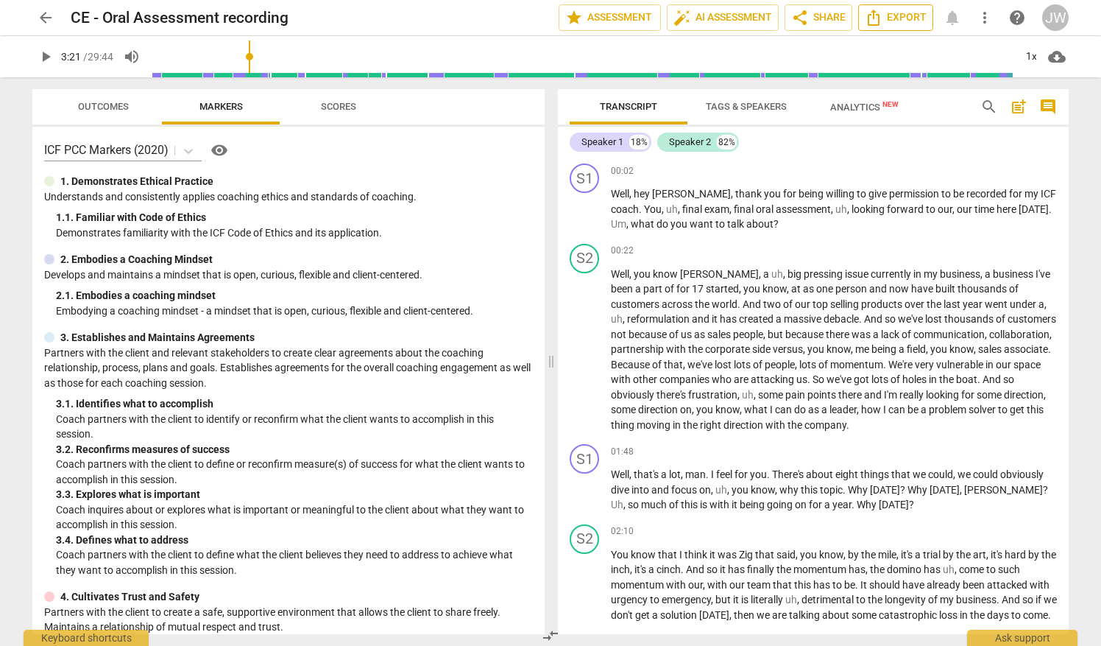
click at [900, 17] on span "Export" at bounding box center [896, 18] width 62 height 18
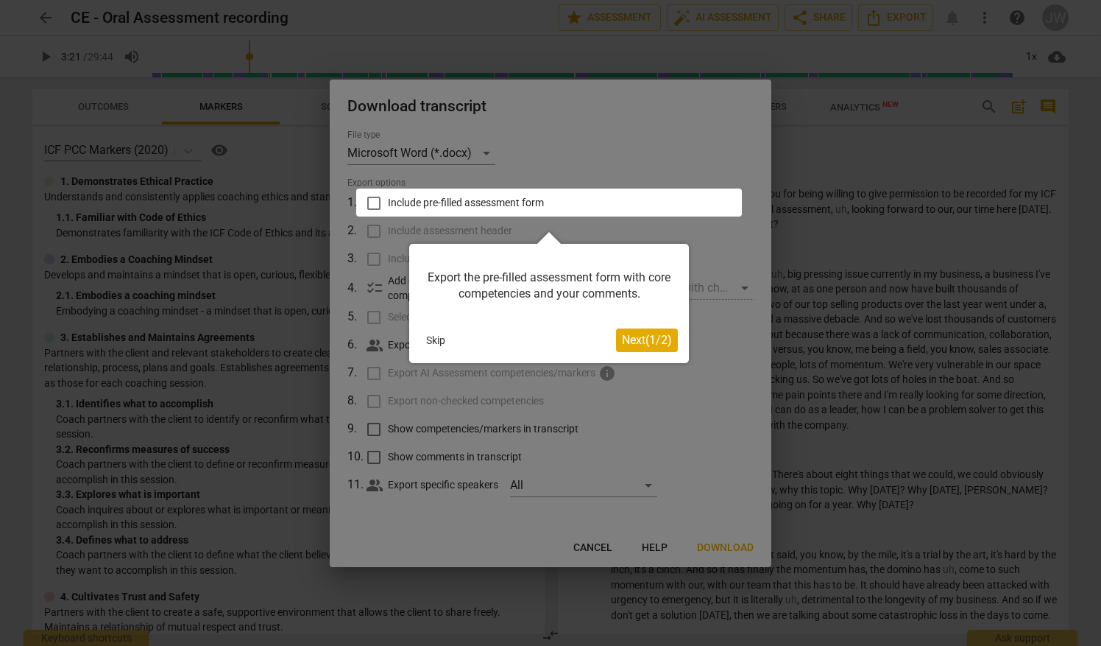
click at [598, 541] on div at bounding box center [550, 323] width 1101 height 646
click at [435, 343] on button "Skip" at bounding box center [435, 340] width 31 height 22
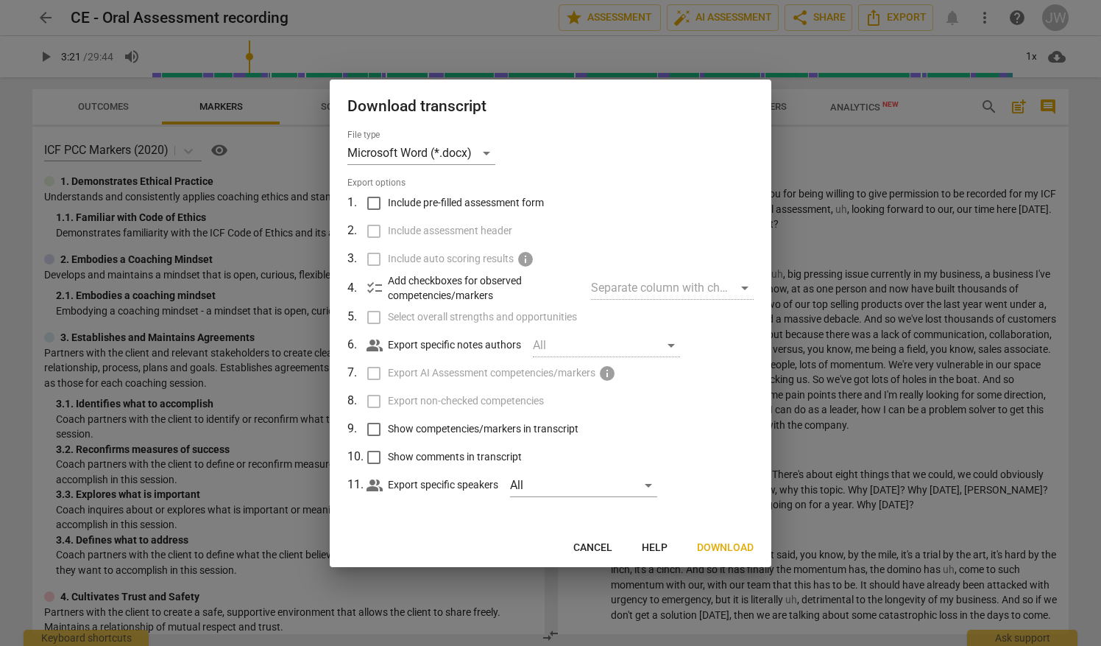
click at [587, 545] on span "Cancel" at bounding box center [592, 547] width 39 height 15
